Goal: Information Seeking & Learning: Find specific fact

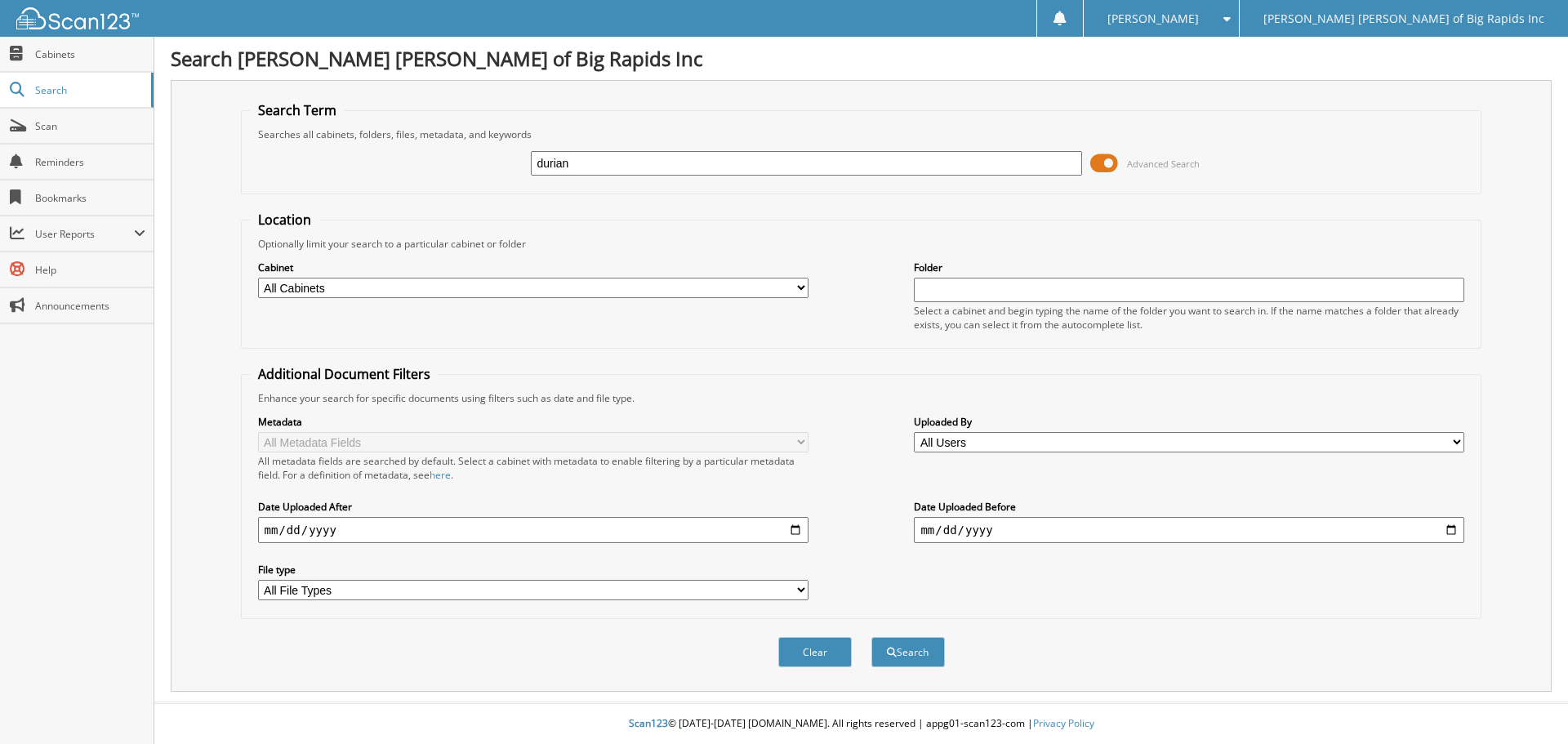
type input "durian"
click at [871, 636] on button "Search" at bounding box center [907, 652] width 73 height 30
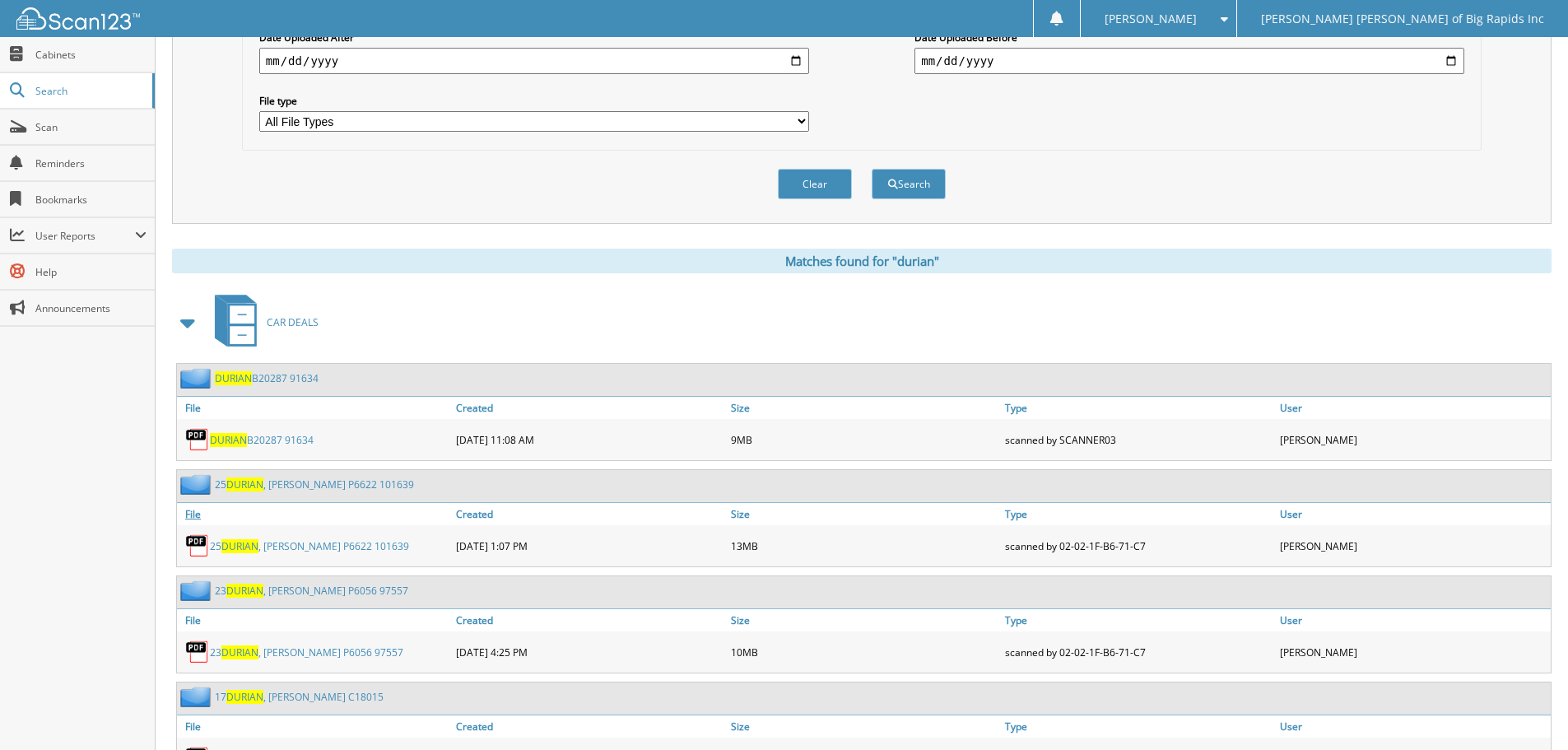
scroll to position [553, 0]
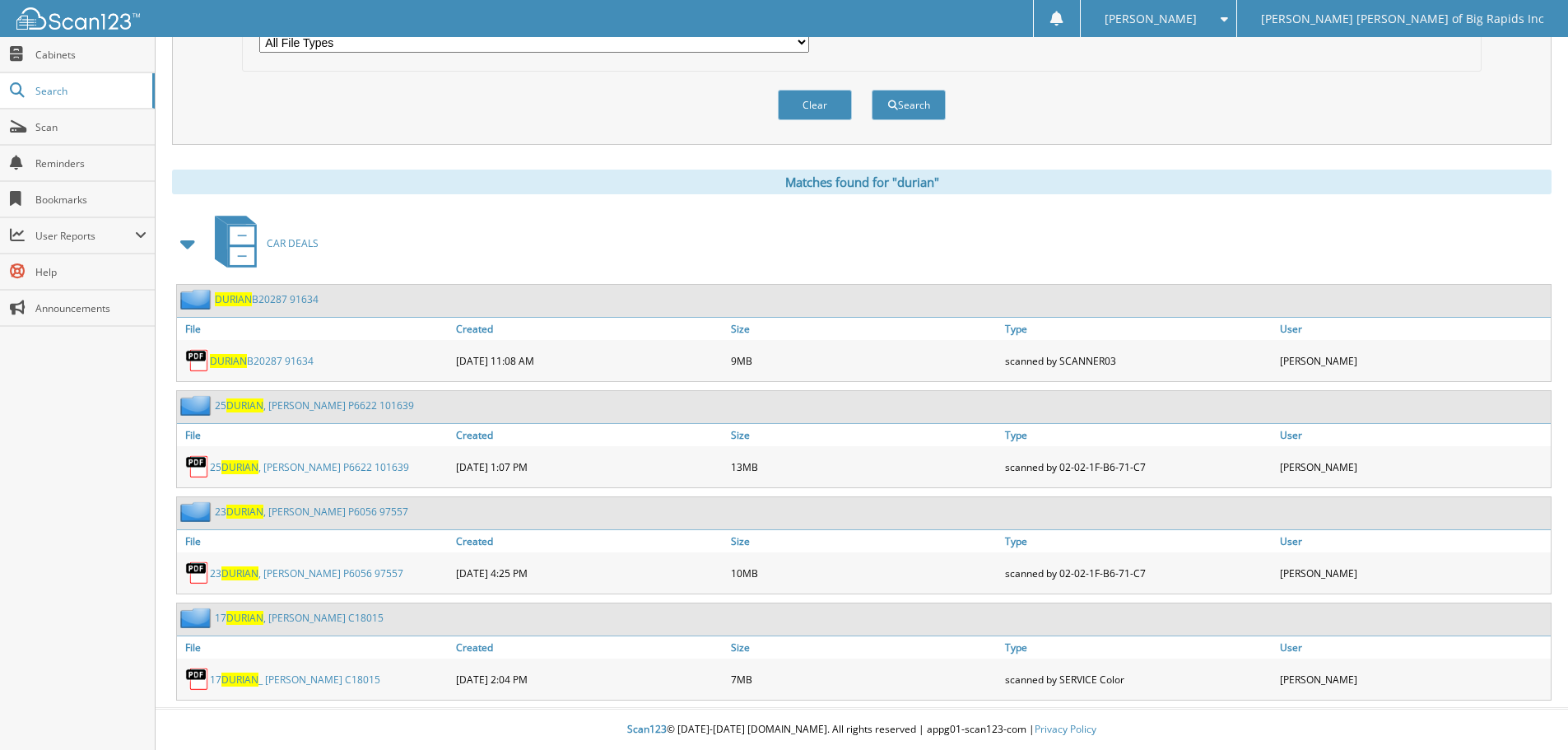
click at [310, 511] on link "23 [PERSON_NAME] P6056 97557" at bounding box center [312, 511] width 194 height 14
